Goal: Transaction & Acquisition: Purchase product/service

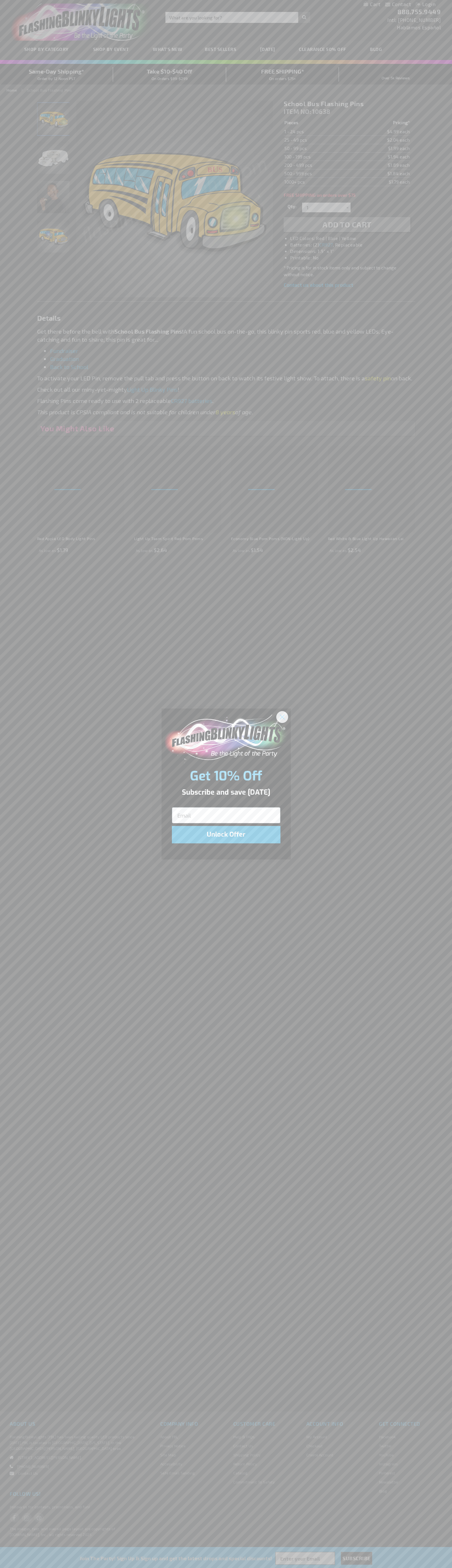
click at [282, 716] on icon "Close dialog" at bounding box center [281, 716] width 4 height 4
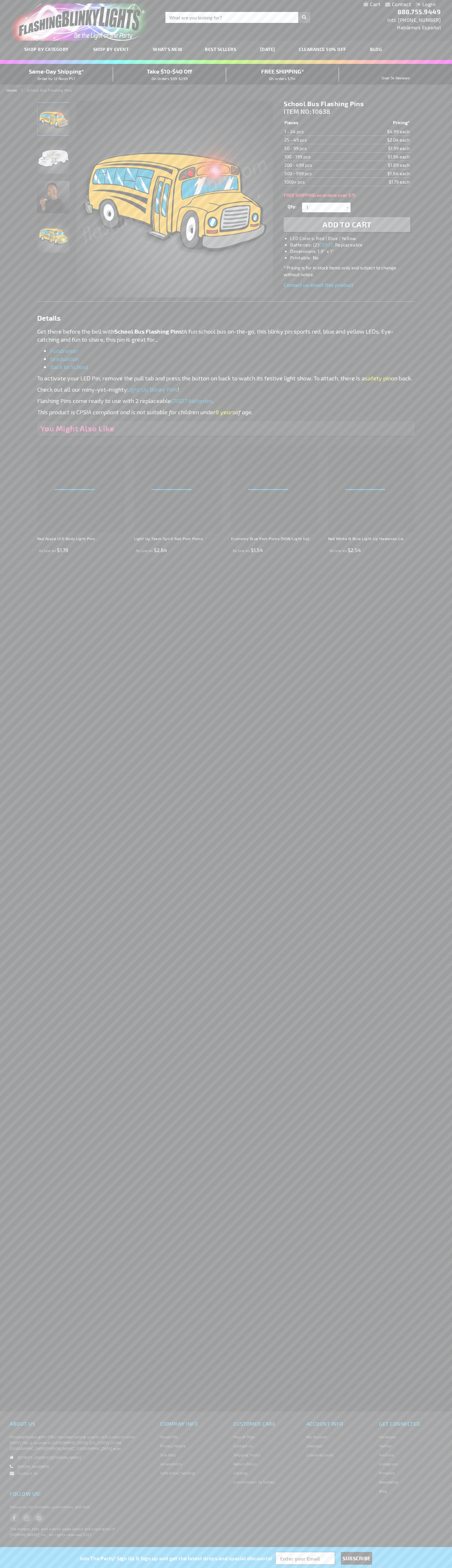
click at [353, 239] on li "LED Colors: Red | Blue | Yellow" at bounding box center [353, 238] width 126 height 7
click at [347, 225] on span "Add to Cart" at bounding box center [347, 224] width 49 height 9
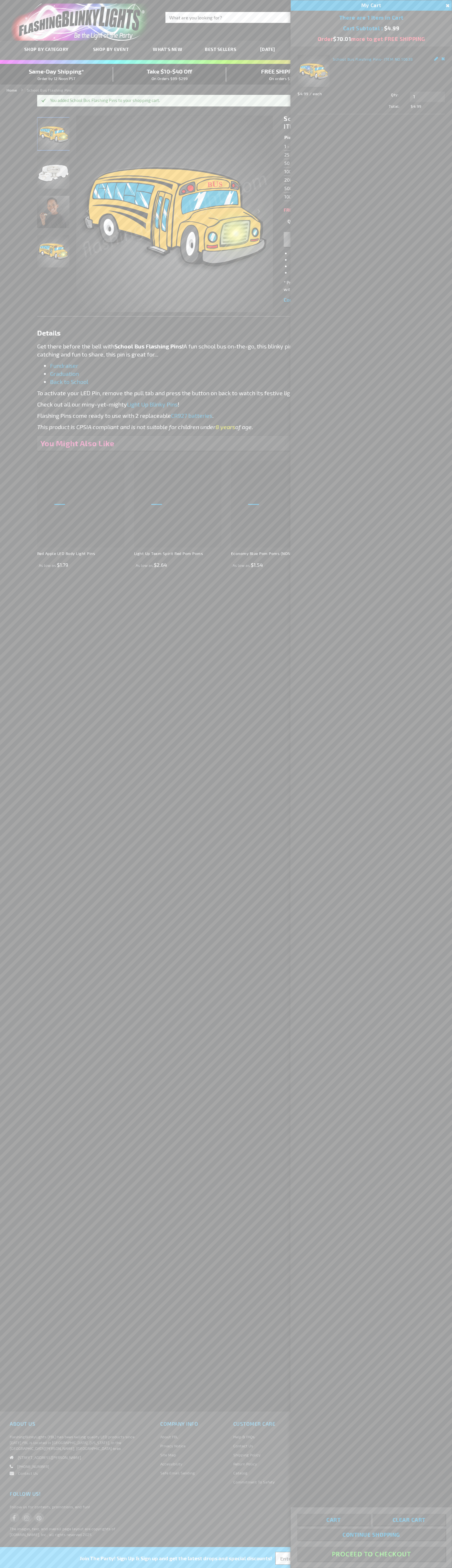
click at [371, 1554] on button "Proceed To Checkout" at bounding box center [371, 1554] width 148 height 15
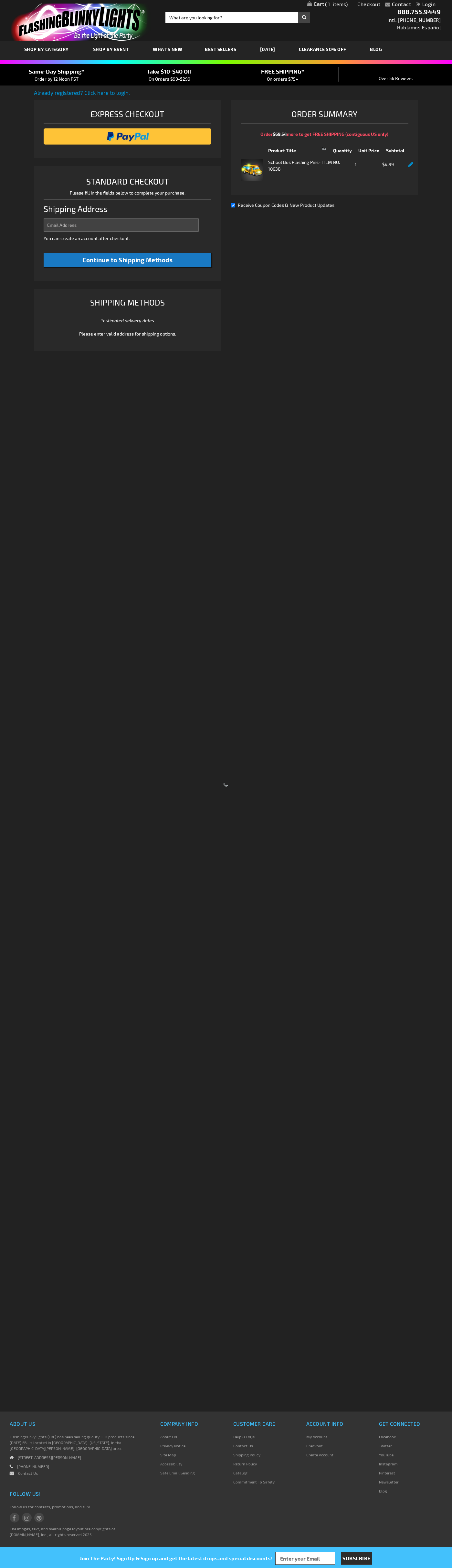
select select "US"
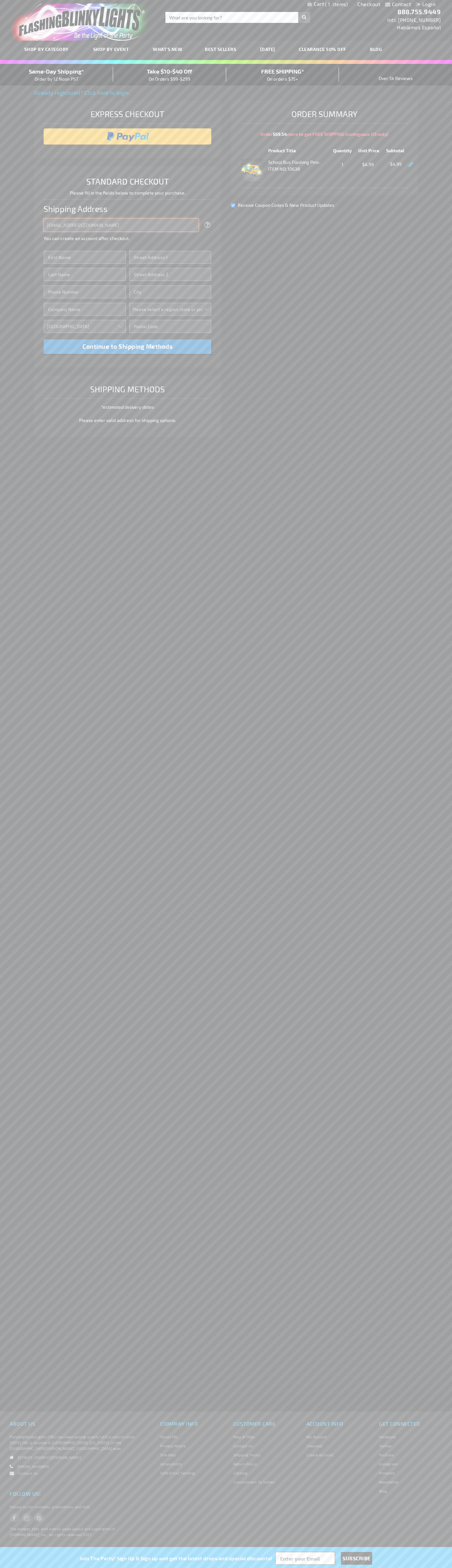
type input "johnsmith005@storebotmail.joonix.net"
type input "John"
type input "651 N. 34th Str."
type input "First floor"
type input "seattle"
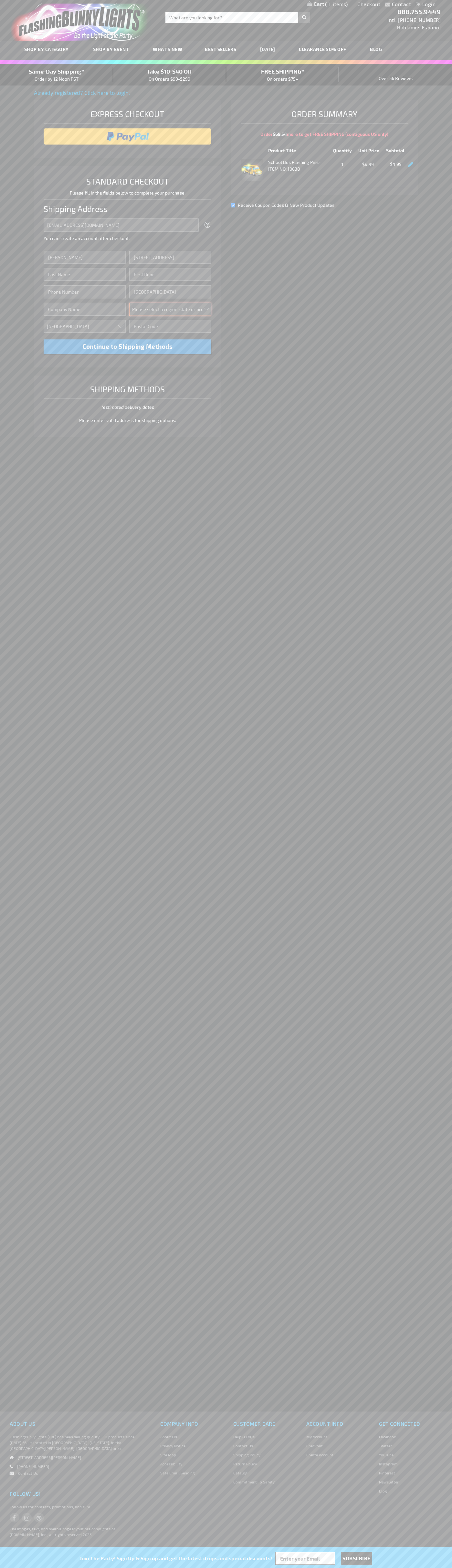
select select "62"
type input "98103"
type input "Smith"
type input "6502530000"
type input "John Smith"
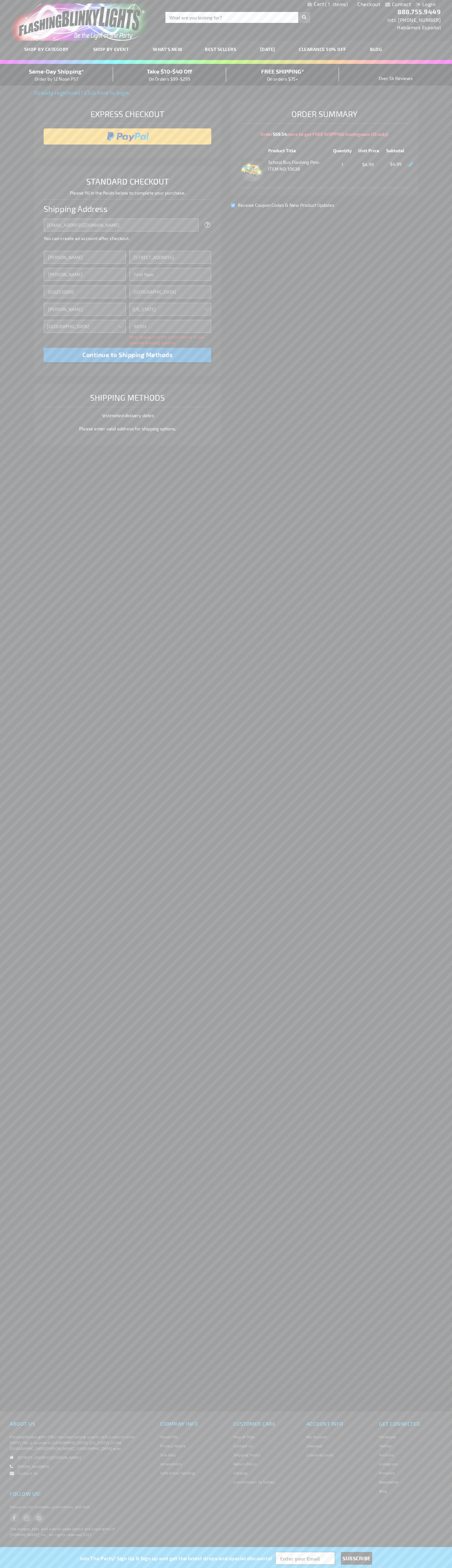
click at [57, 75] on div "Same-Day Shipping* Order by 12 Noon PST" at bounding box center [57, 74] width 113 height 15
click at [127, 136] on input "image" at bounding box center [127, 136] width 161 height 13
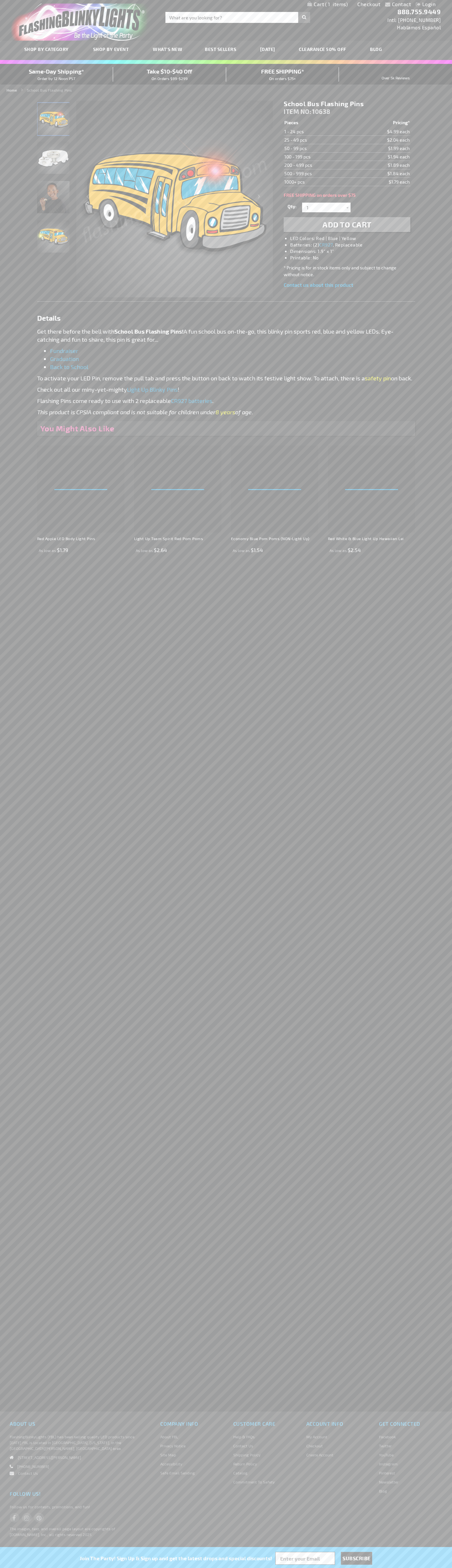
click at [327, 4] on span "1" at bounding box center [336, 4] width 23 height 6
